Goal: Find specific page/section: Find specific page/section

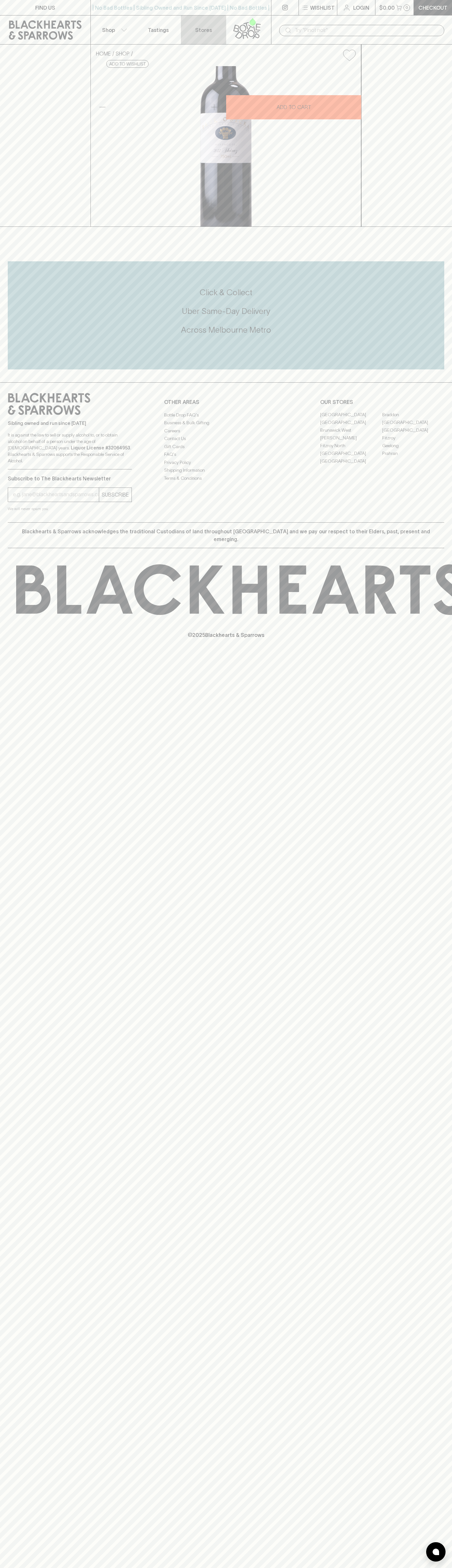
click at [185, 29] on link "Stores" at bounding box center [203, 29] width 45 height 29
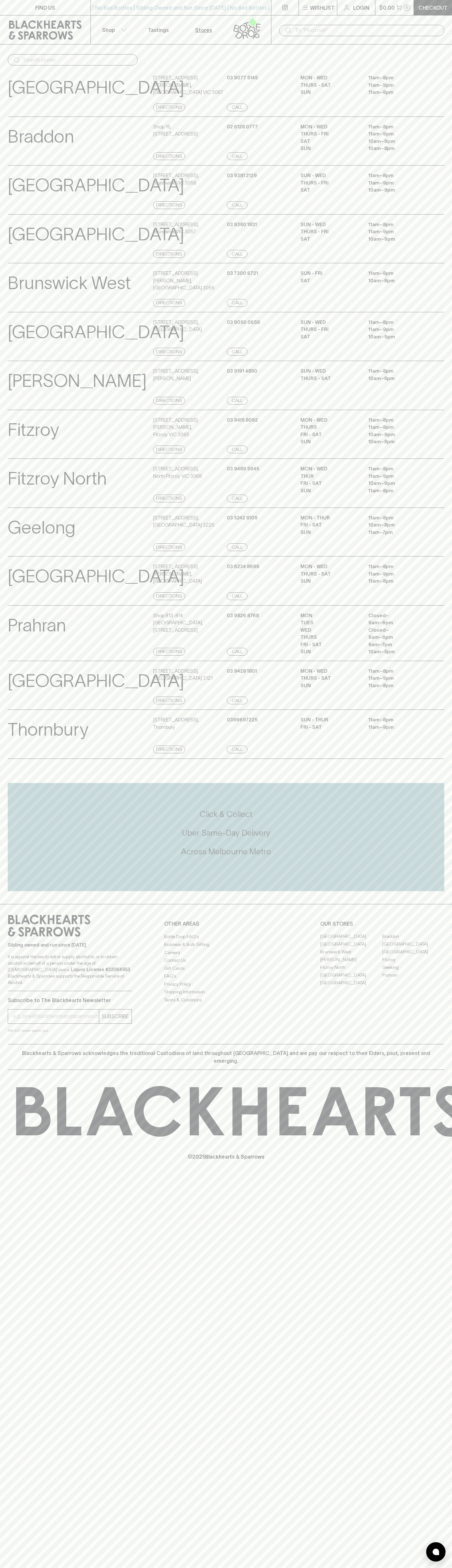
click at [393, 1567] on html "FIND US | No Bad Bottles | Sibling Owned and Run Since 2006 | No Bad Bottles | …" at bounding box center [226, 784] width 452 height 1568
click at [12, 1094] on div "© 2025 Blackhearts & Sparrows" at bounding box center [226, 1123] width 452 height 107
